Goal: Transaction & Acquisition: Download file/media

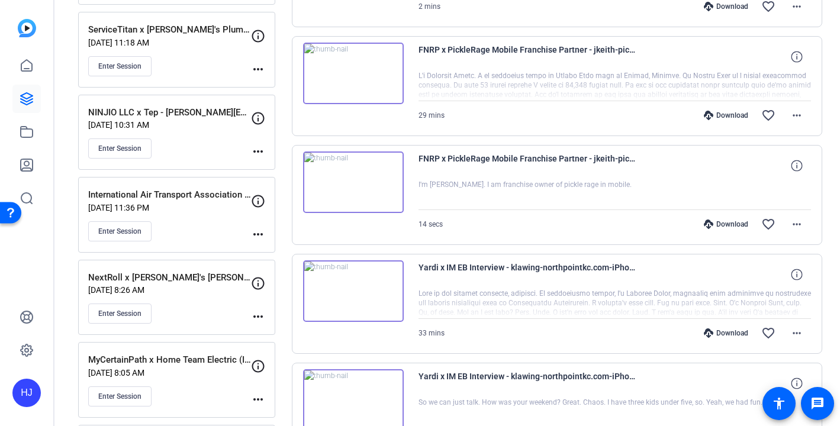
scroll to position [340, 0]
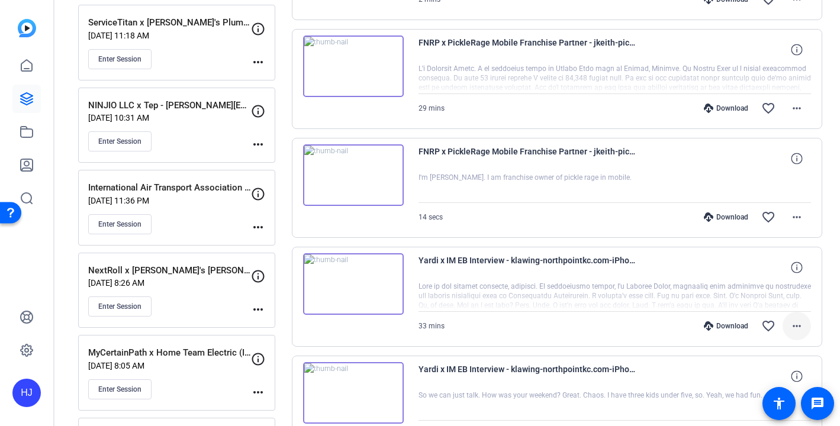
click at [798, 316] on span at bounding box center [796, 326] width 28 height 28
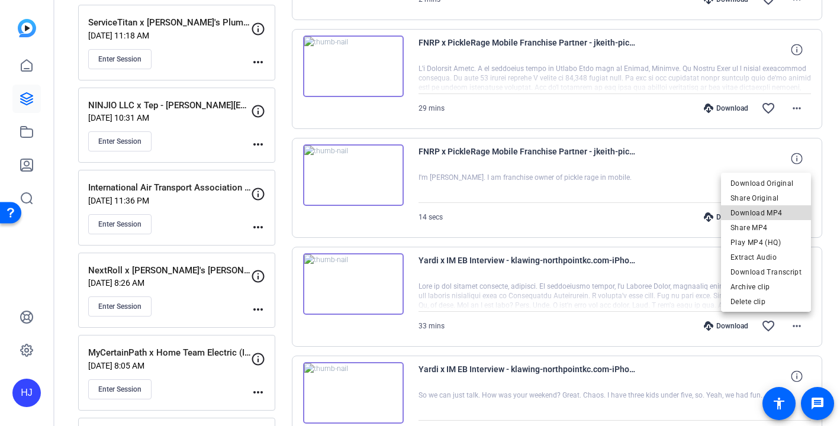
click at [772, 209] on span "Download MP4" at bounding box center [765, 213] width 71 height 14
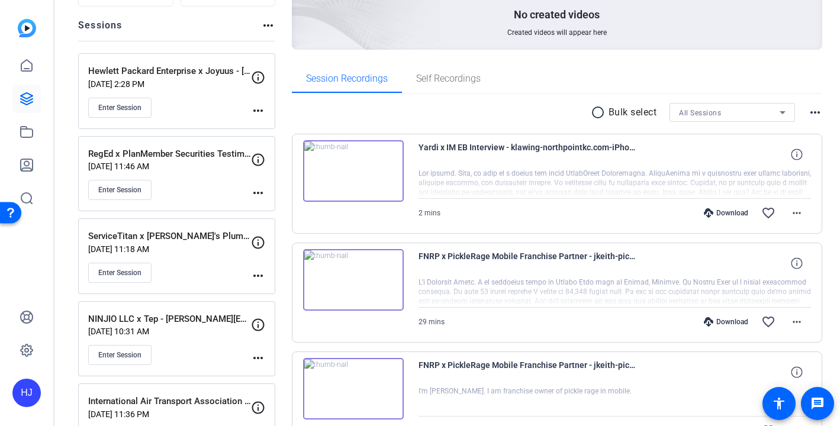
scroll to position [125, 0]
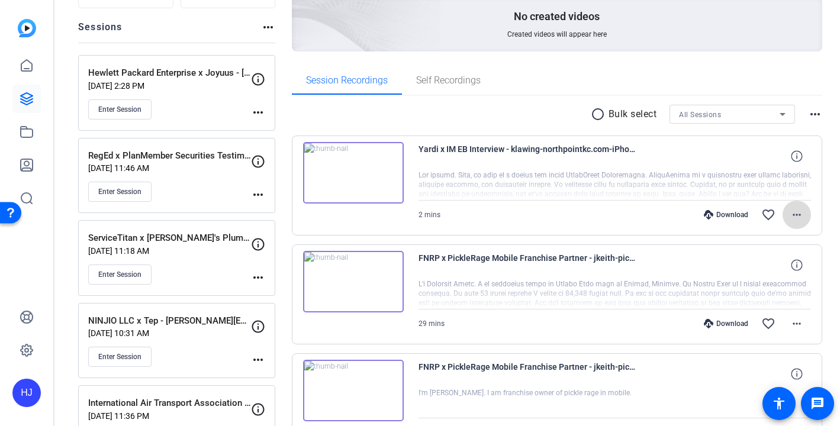
click at [787, 214] on span at bounding box center [796, 215] width 28 height 28
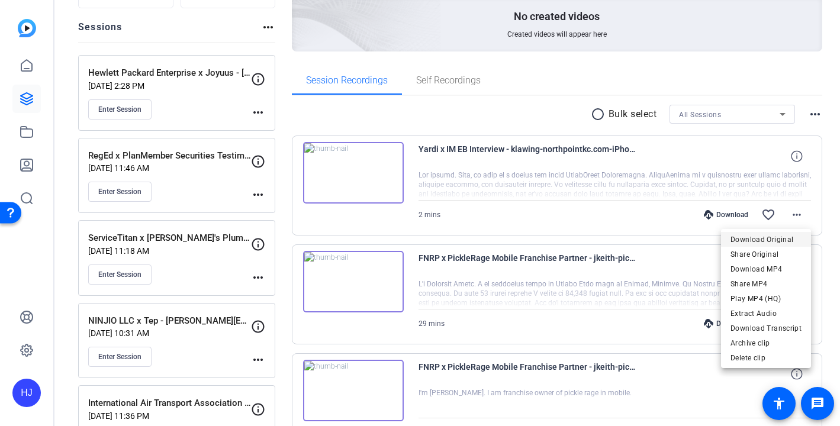
click at [761, 241] on span "Download Original" at bounding box center [765, 240] width 71 height 14
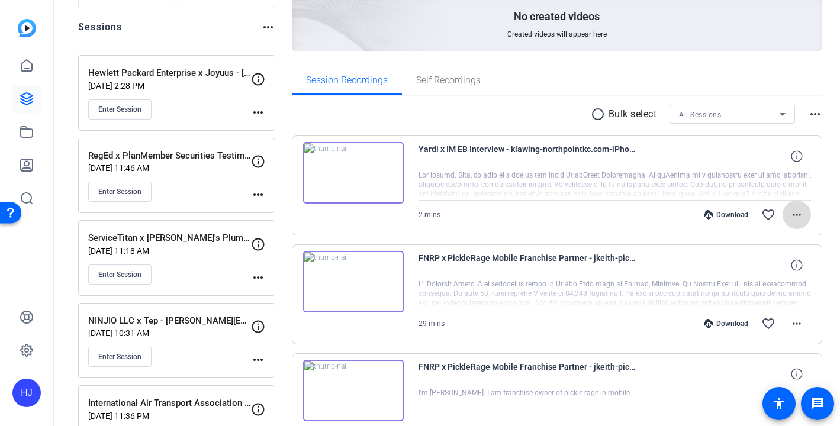
click at [796, 217] on mat-icon "more_horiz" at bounding box center [796, 215] width 14 height 14
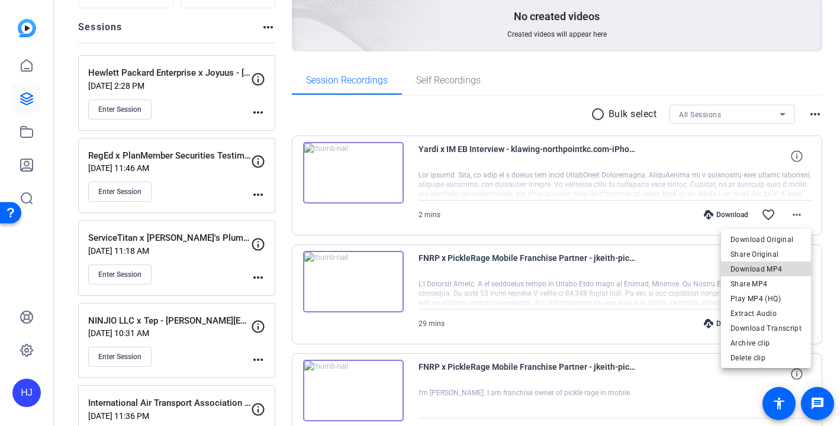
click at [785, 272] on span "Download MP4" at bounding box center [765, 269] width 71 height 14
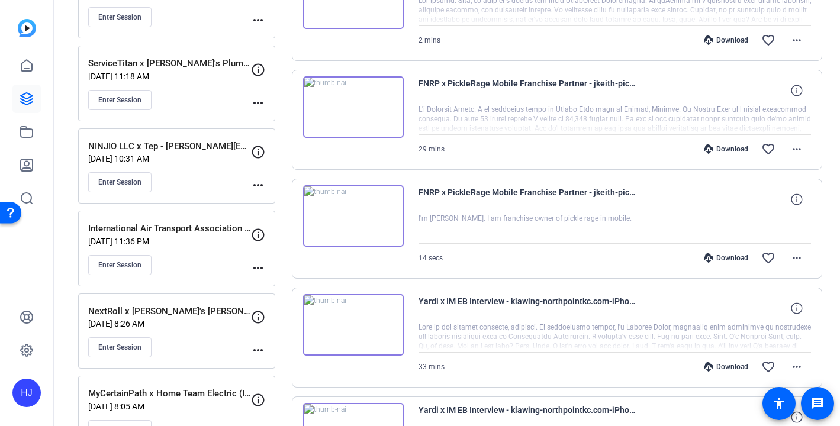
scroll to position [292, 0]
